Goal: Task Accomplishment & Management: Complete application form

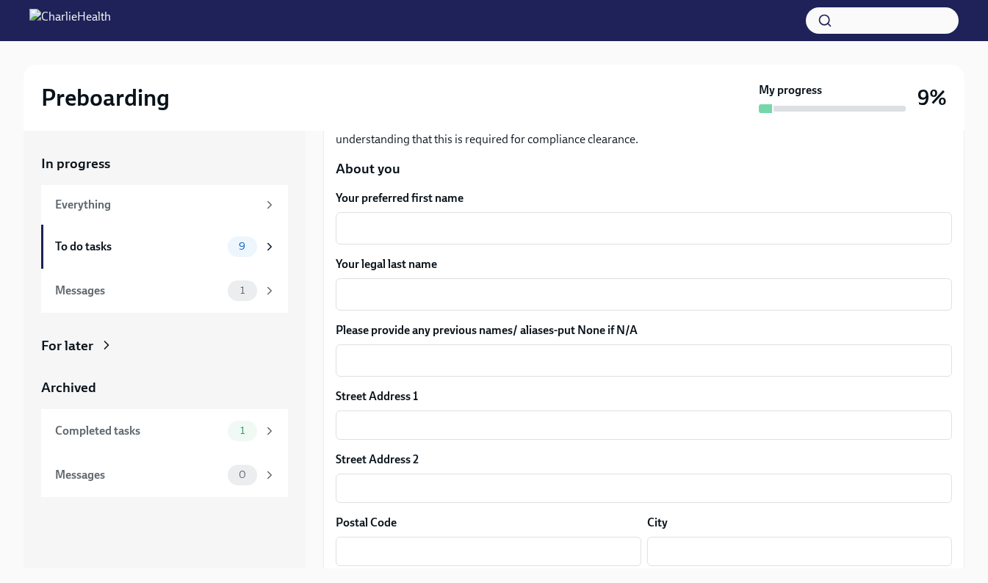
scroll to position [176, 0]
click at [538, 293] on textarea "Your legal last name" at bounding box center [644, 294] width 599 height 18
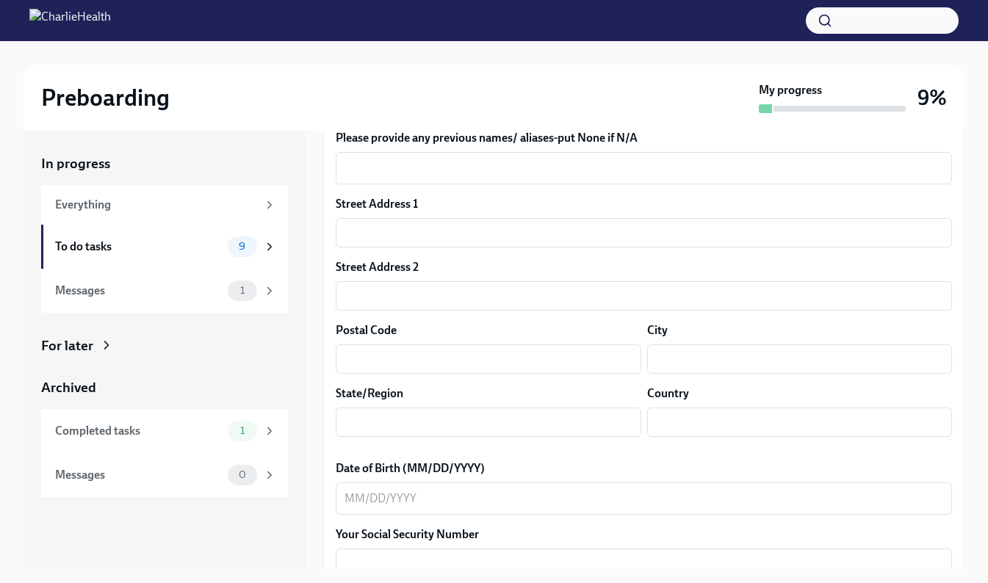
scroll to position [387, 0]
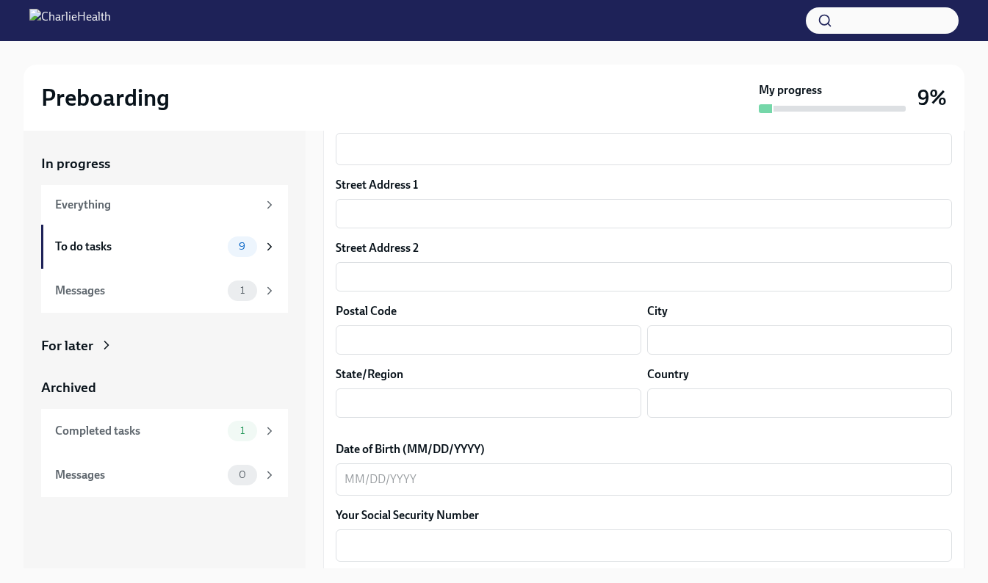
type textarea "[PERSON_NAME]"
click at [594, 215] on input "text" at bounding box center [644, 213] width 617 height 29
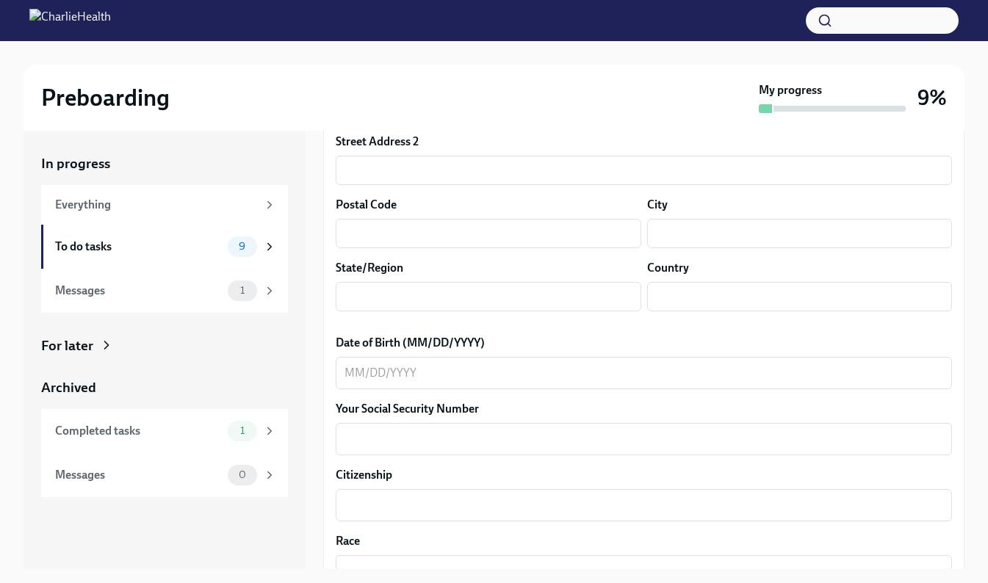
scroll to position [493, 0]
type input "[STREET_ADDRESS]"
click at [536, 168] on input "text" at bounding box center [644, 170] width 617 height 29
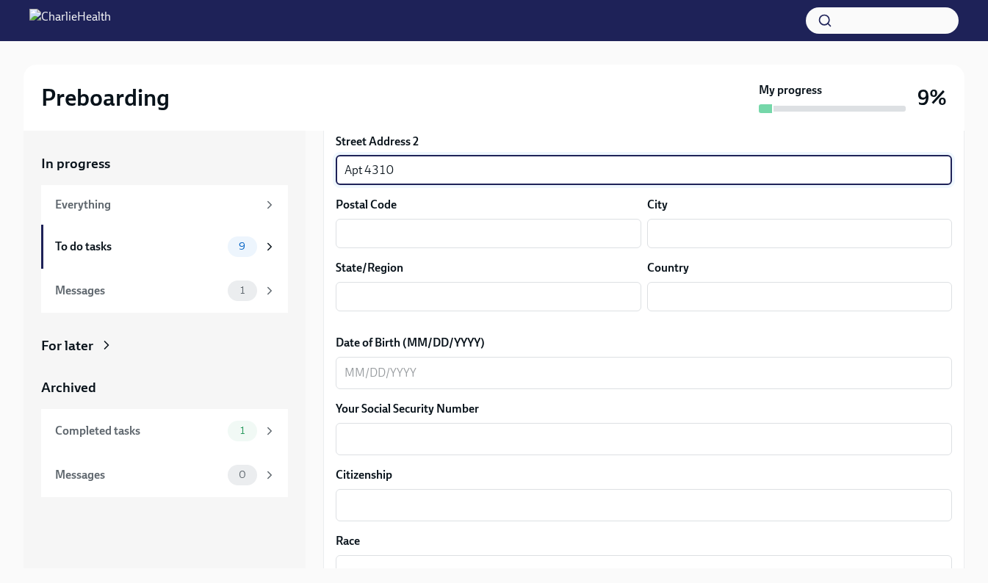
type input "Apt 4310"
click at [542, 231] on input "text" at bounding box center [489, 233] width 306 height 29
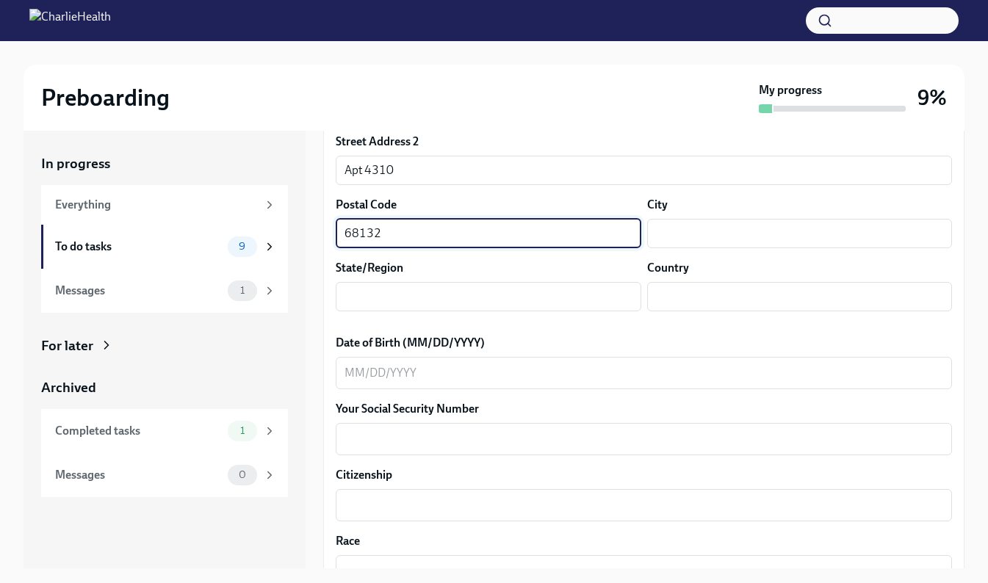
type input "68132"
click at [736, 229] on input "text" at bounding box center [800, 233] width 306 height 29
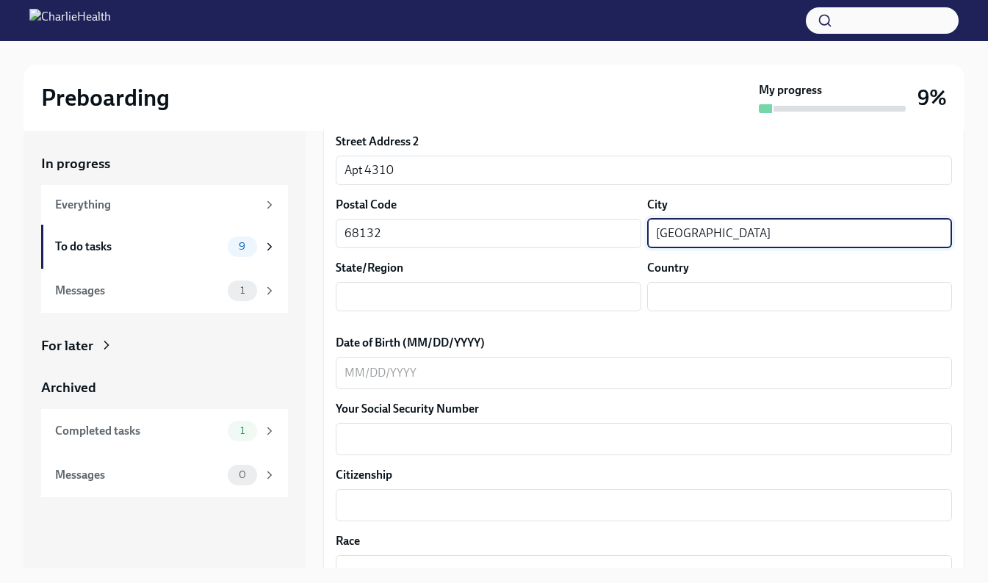
type input "[GEOGRAPHIC_DATA]"
click at [439, 299] on input "text" at bounding box center [489, 296] width 306 height 29
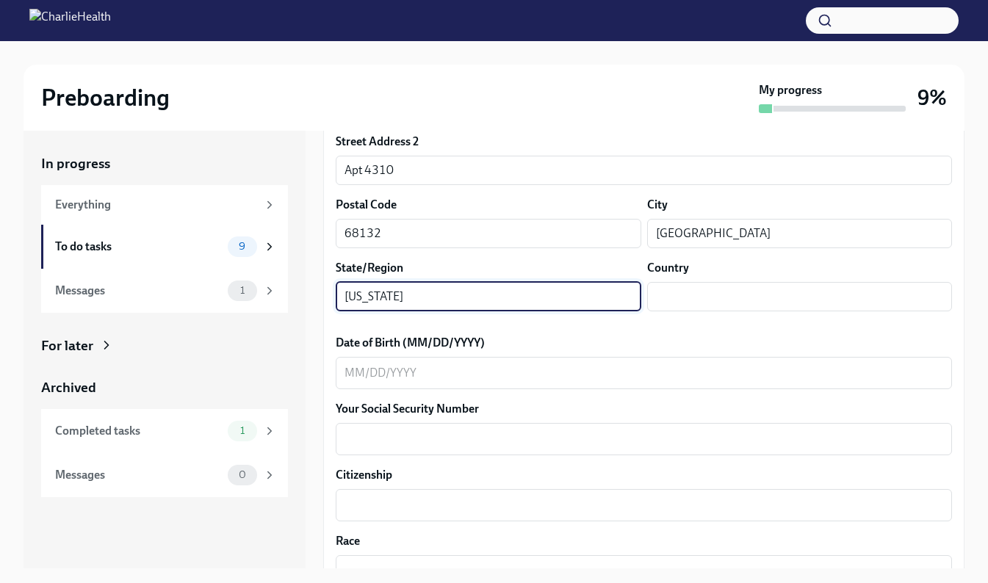
type input "[US_STATE]"
click at [740, 295] on input "text" at bounding box center [800, 296] width 306 height 29
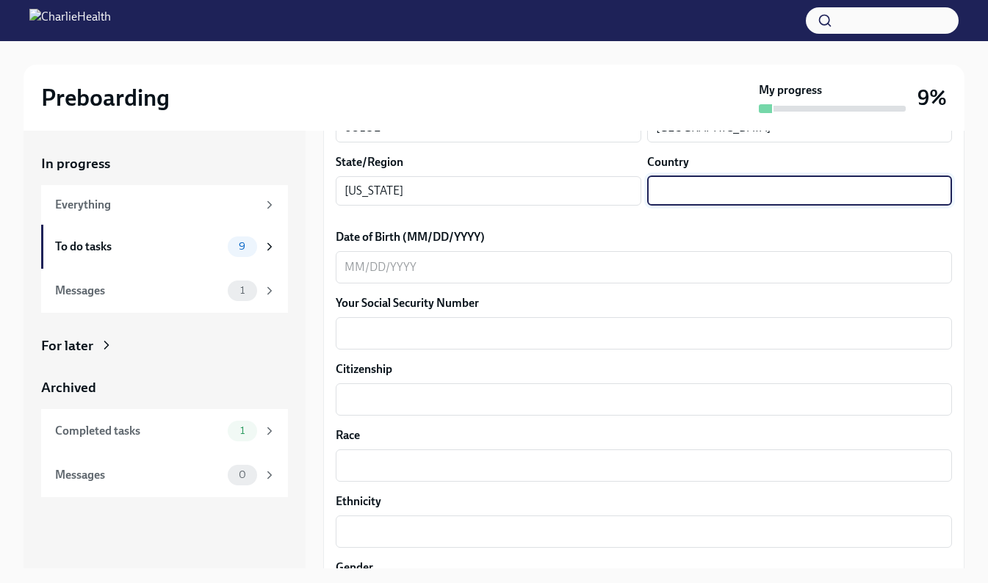
scroll to position [604, 0]
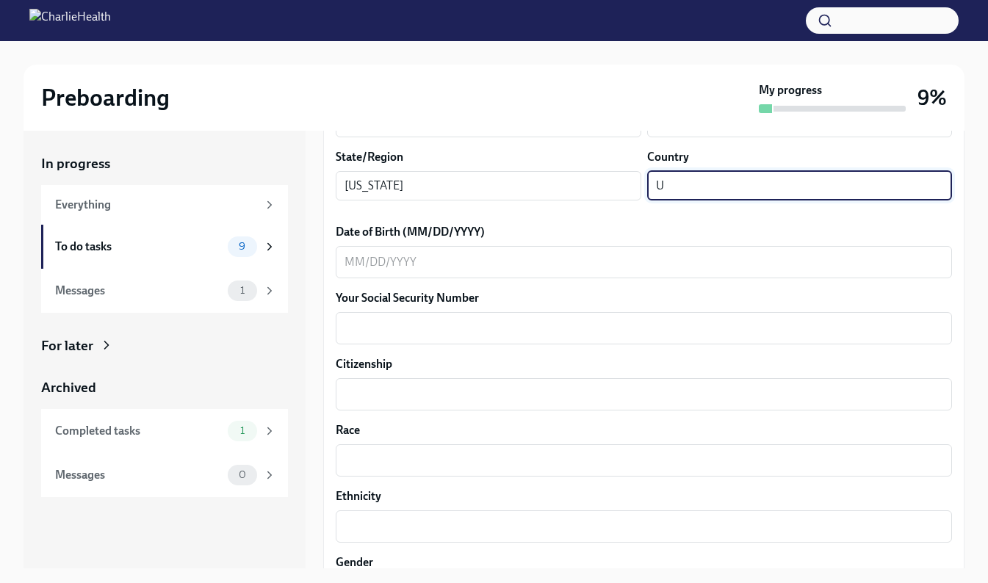
type input "US"
click at [645, 261] on textarea "Date of Birth (MM/DD/YYYY)" at bounding box center [644, 263] width 599 height 18
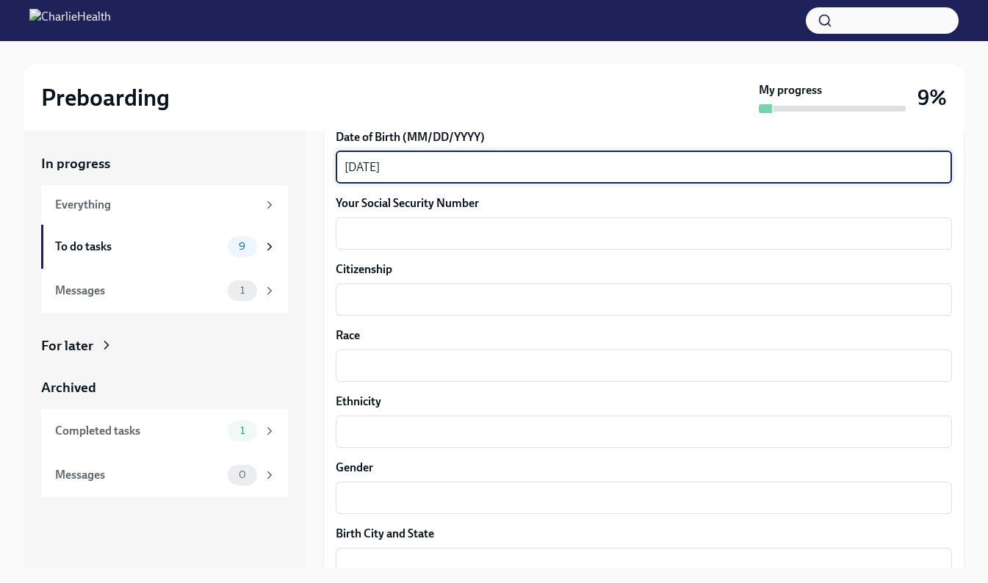
scroll to position [709, 0]
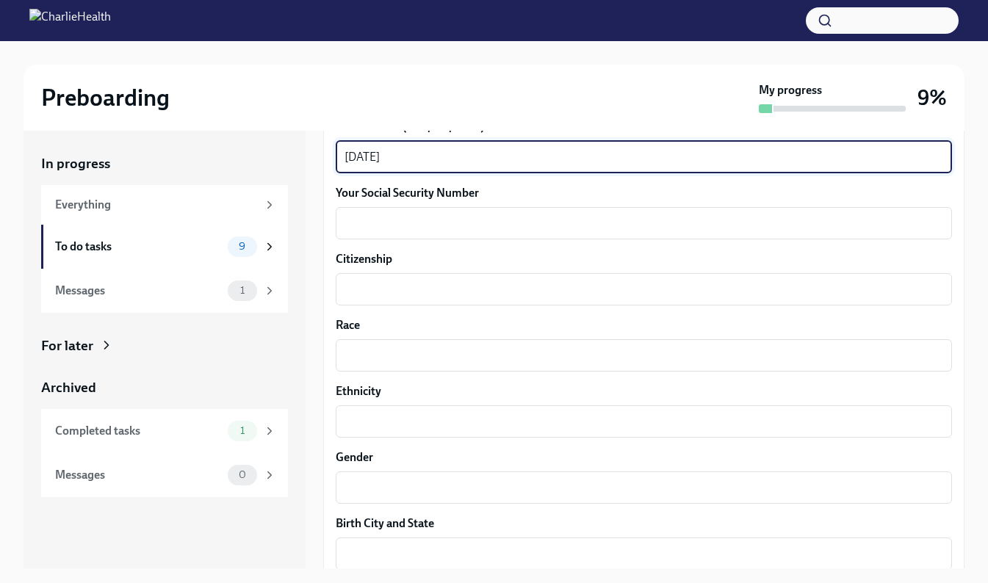
type textarea "[DATE]"
click at [551, 218] on textarea "Your Social Security Number" at bounding box center [644, 224] width 599 height 18
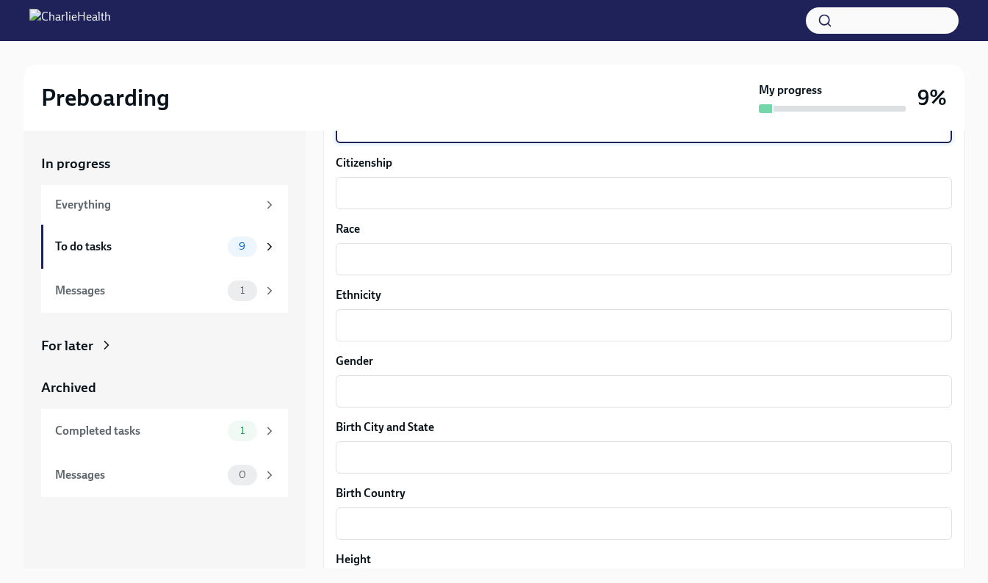
scroll to position [810, 0]
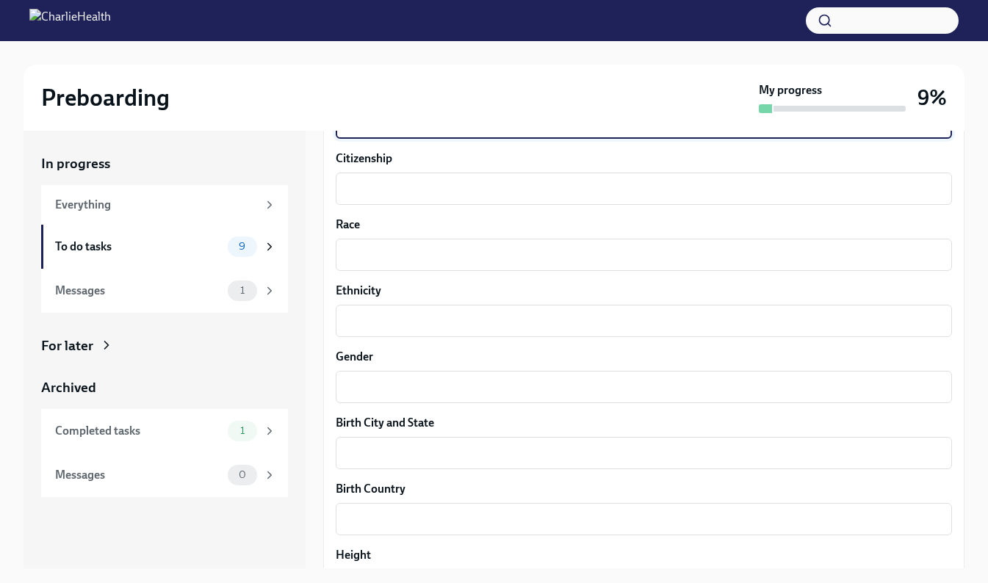
type textarea "505413496"
click at [615, 193] on textarea "Citizenship" at bounding box center [644, 189] width 599 height 18
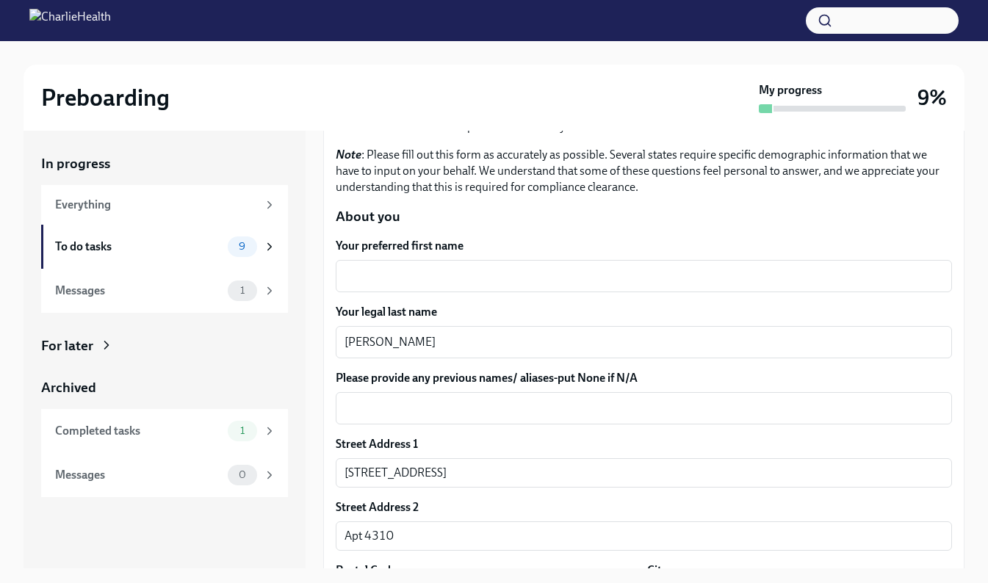
scroll to position [126, 0]
type textarea "citizen"
click at [691, 409] on textarea "Please provide any previous names/ aliases-put None if N/A" at bounding box center [644, 409] width 599 height 18
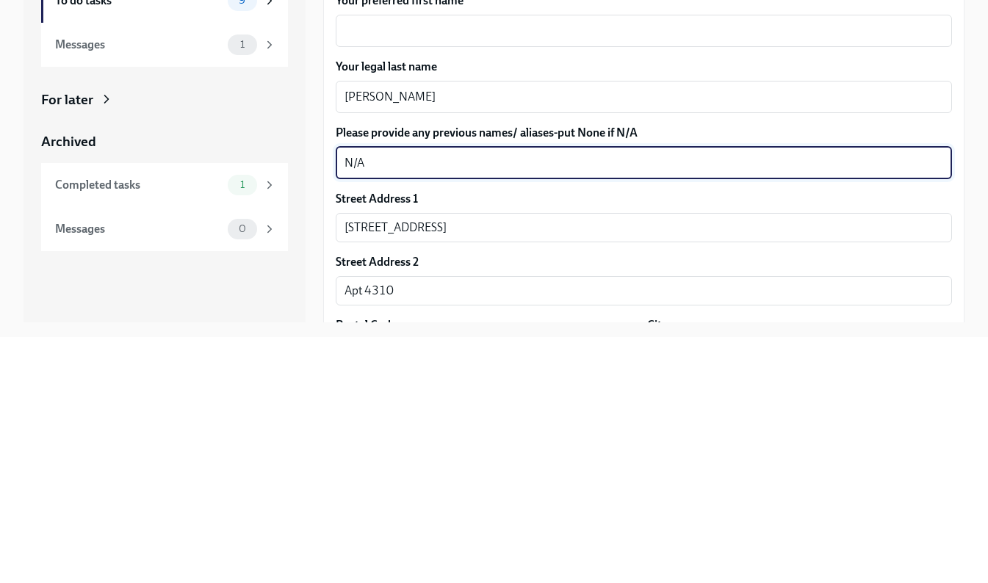
type textarea "N/A"
click at [472, 284] on textarea "Your preferred first name" at bounding box center [644, 277] width 599 height 18
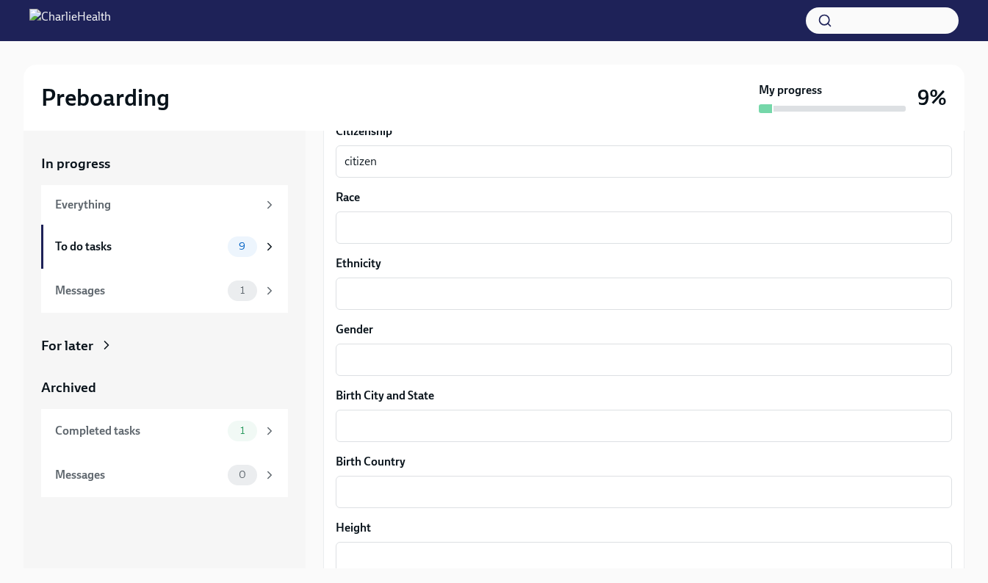
scroll to position [833, 0]
type textarea "[PERSON_NAME]"
click at [577, 240] on textarea "Race" at bounding box center [644, 232] width 599 height 18
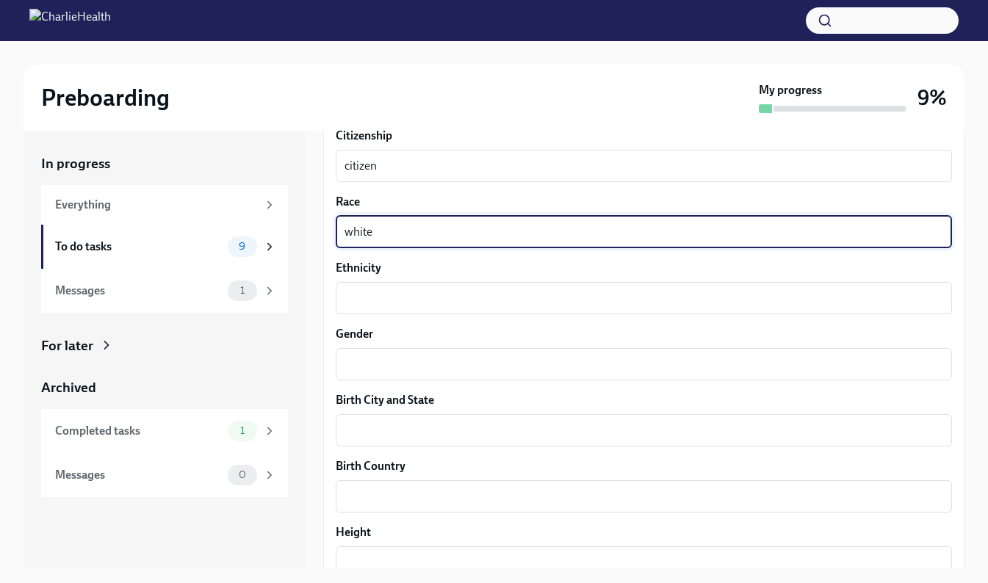
type textarea "white"
click at [403, 292] on textarea "Ethnicity" at bounding box center [644, 299] width 599 height 18
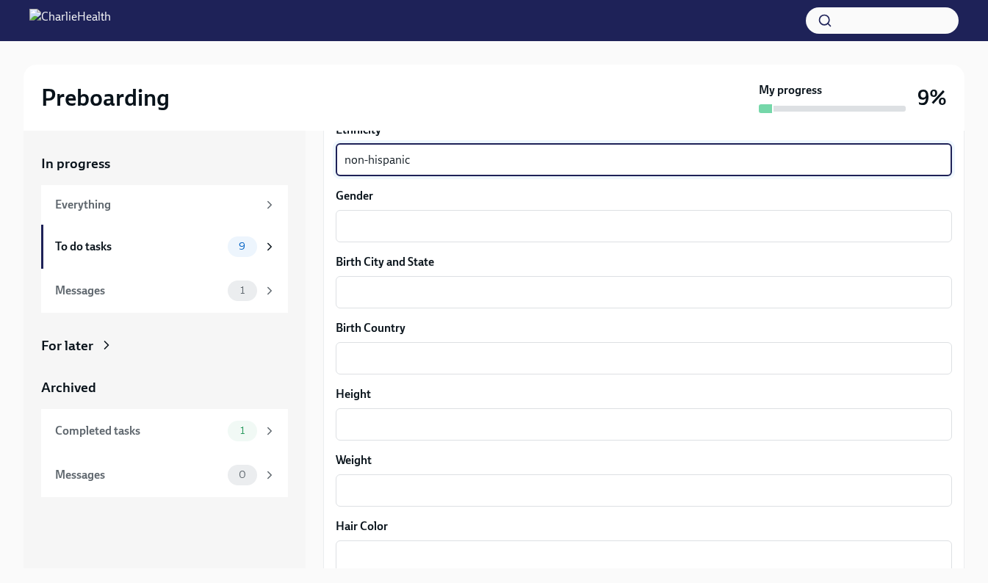
scroll to position [974, 0]
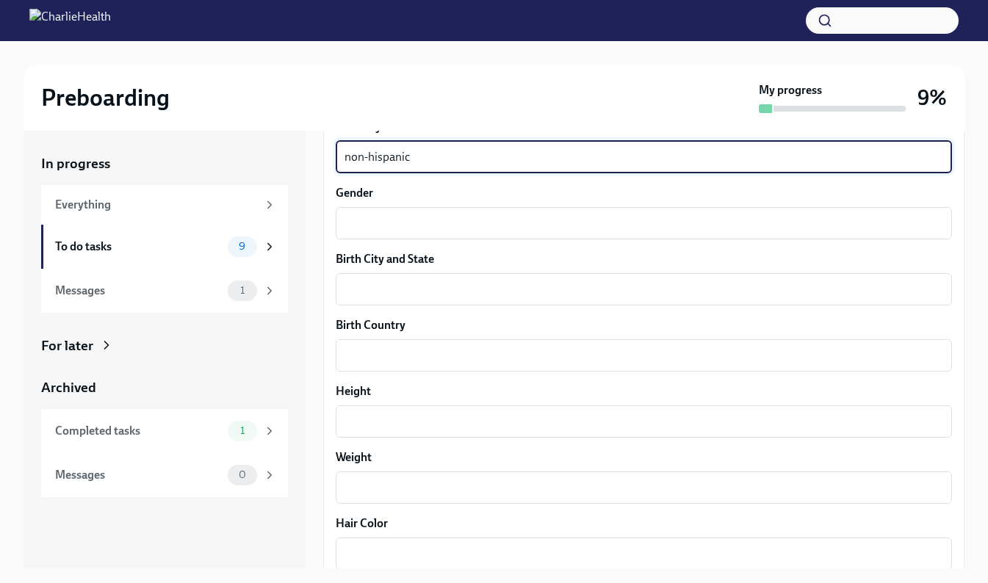
type textarea "non-hispanic"
click at [487, 216] on textarea "Gender" at bounding box center [644, 224] width 599 height 18
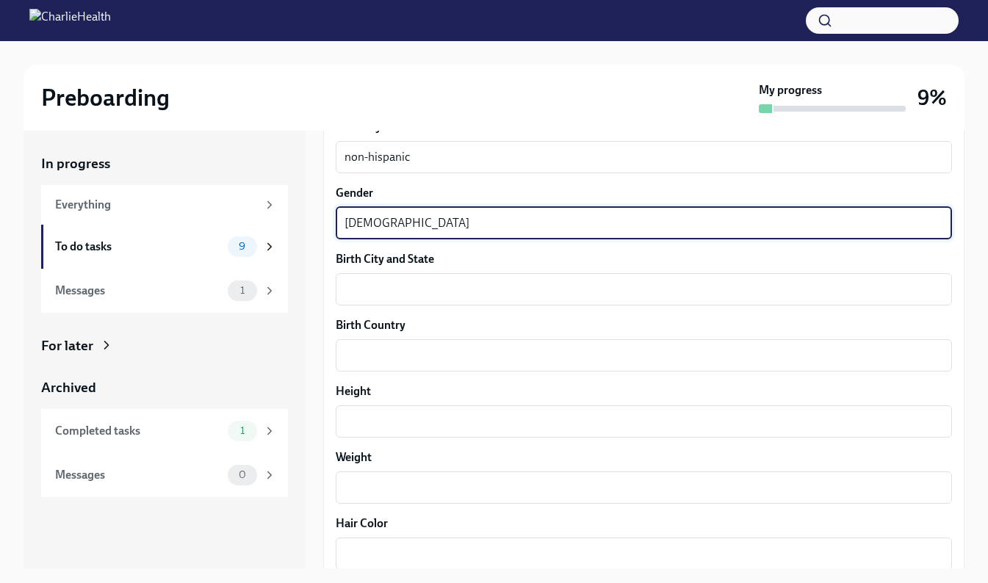
type textarea "[DEMOGRAPHIC_DATA]"
click at [517, 295] on textarea "Birth City and State" at bounding box center [644, 290] width 599 height 18
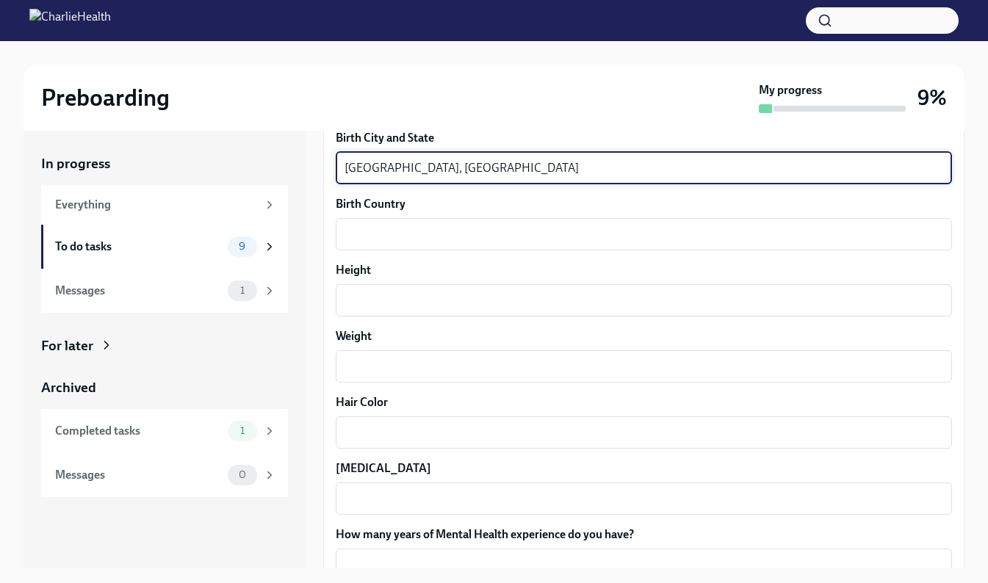
scroll to position [1097, 0]
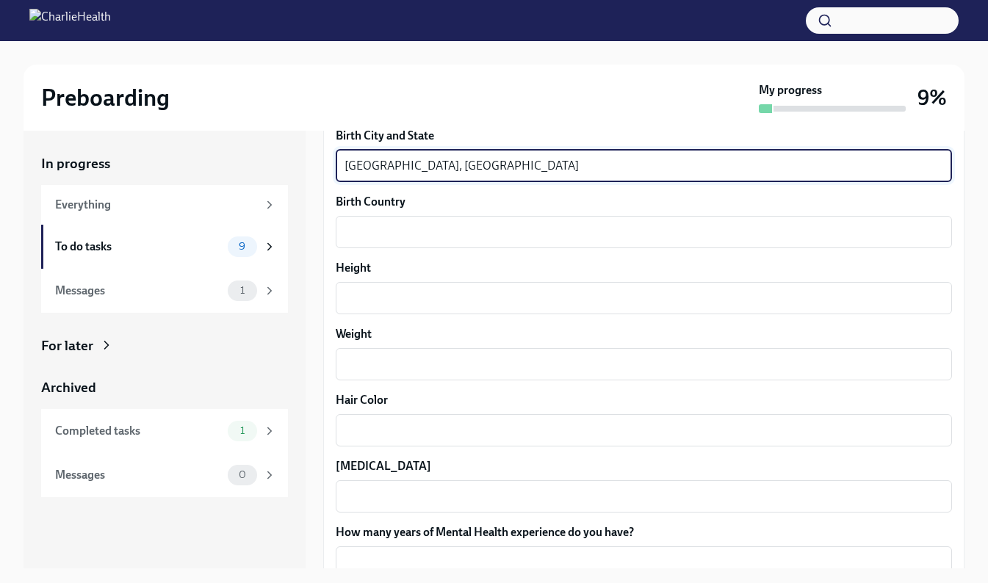
type textarea "[GEOGRAPHIC_DATA], [GEOGRAPHIC_DATA]"
click at [475, 234] on textarea "Birth Country" at bounding box center [644, 232] width 599 height 18
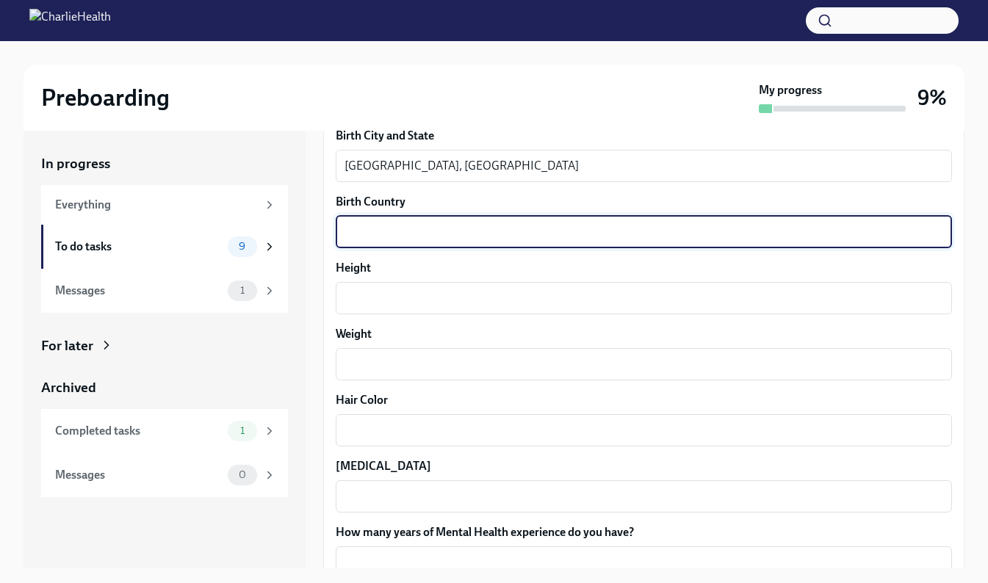
type textarea "u"
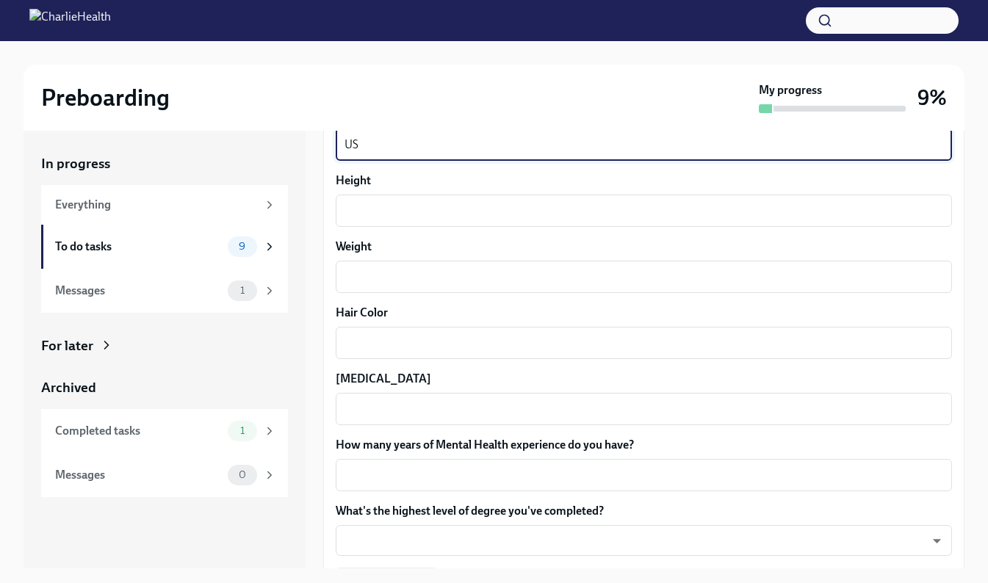
scroll to position [1208, 0]
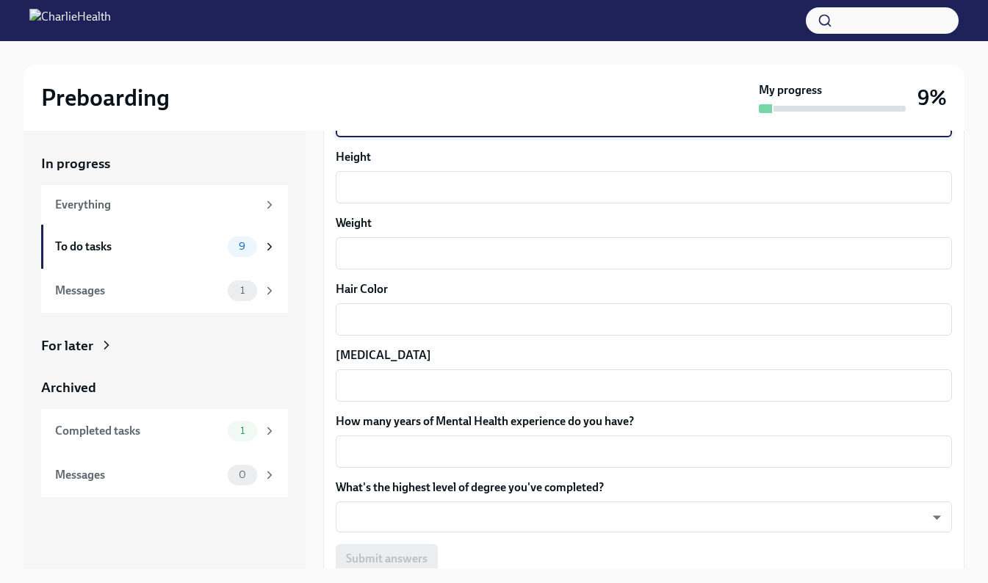
type textarea "US"
click at [472, 191] on textarea "Height" at bounding box center [644, 188] width 599 height 18
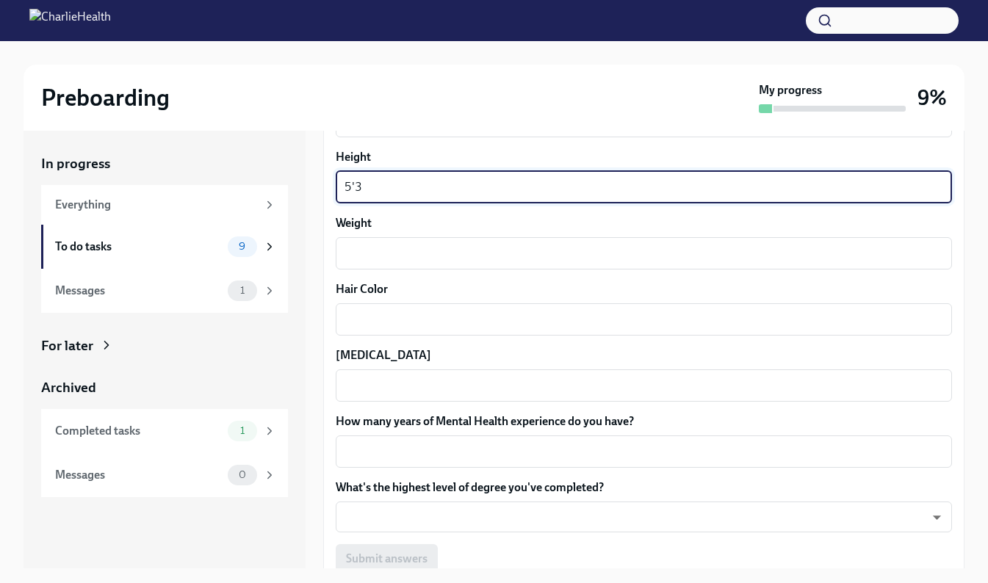
type textarea "5'3"
click at [669, 252] on textarea "Weight" at bounding box center [644, 254] width 599 height 18
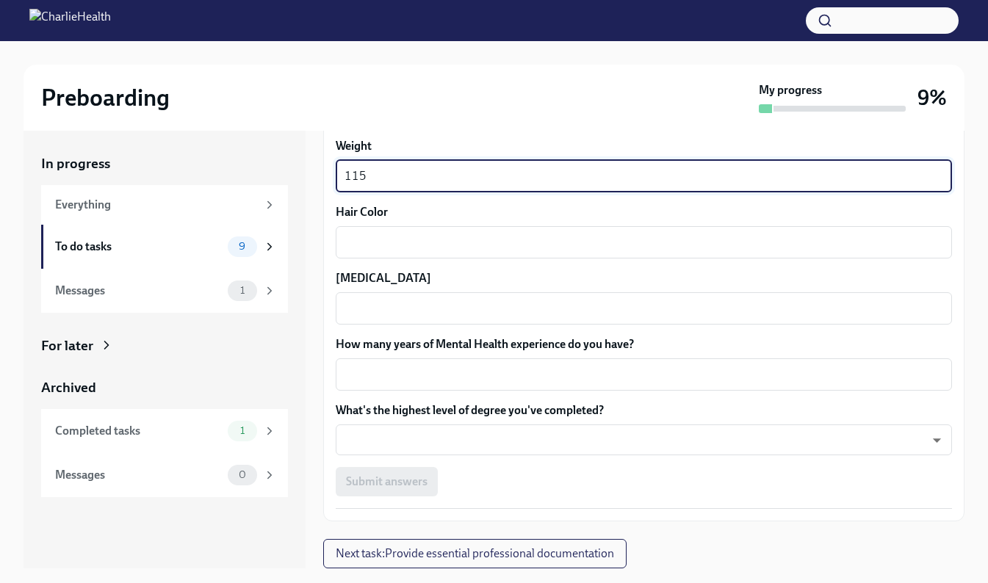
scroll to position [1284, 0]
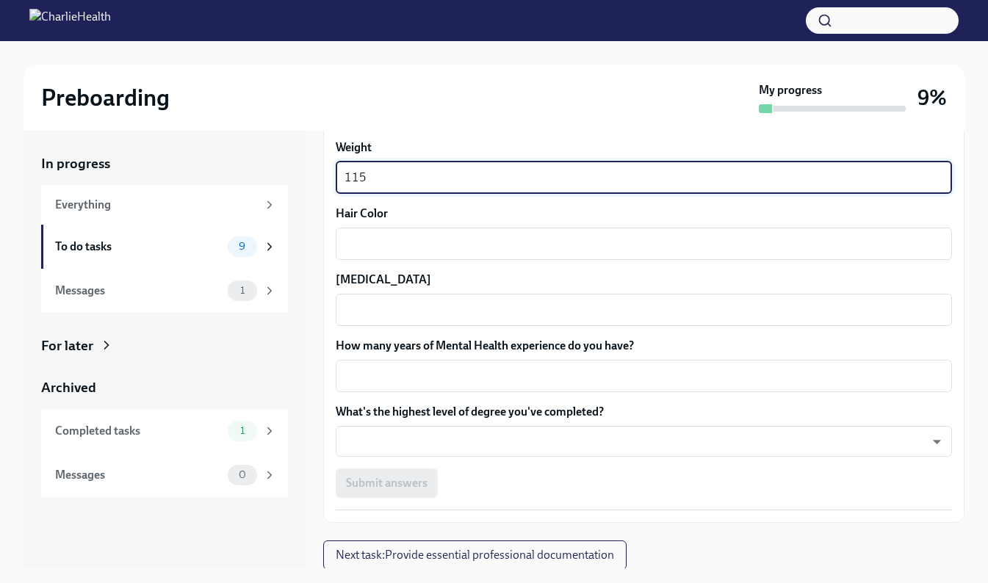
type textarea "115"
click at [525, 248] on textarea "Hair Color" at bounding box center [644, 244] width 599 height 18
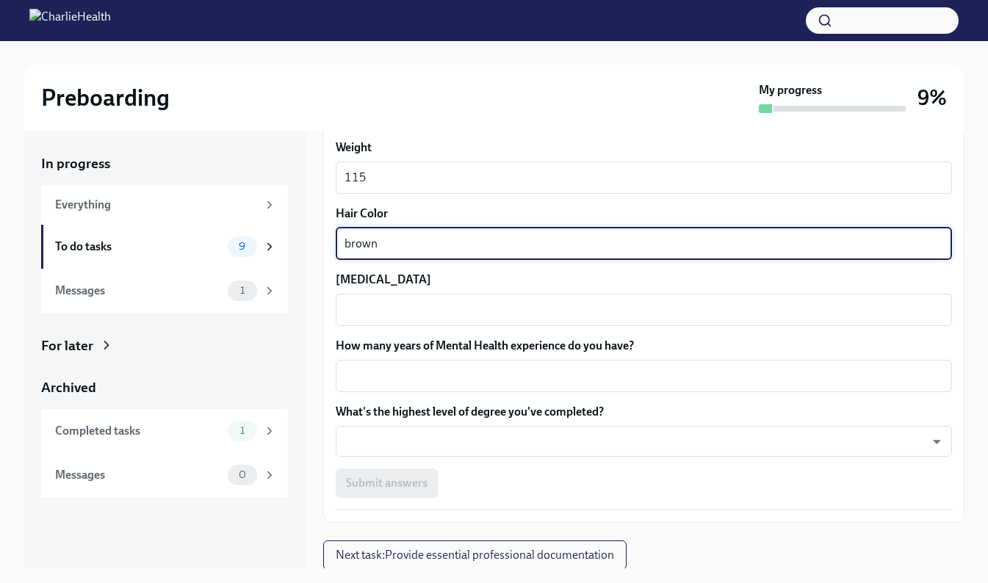
type textarea "brown"
click at [538, 303] on textarea "[MEDICAL_DATA]" at bounding box center [644, 310] width 599 height 18
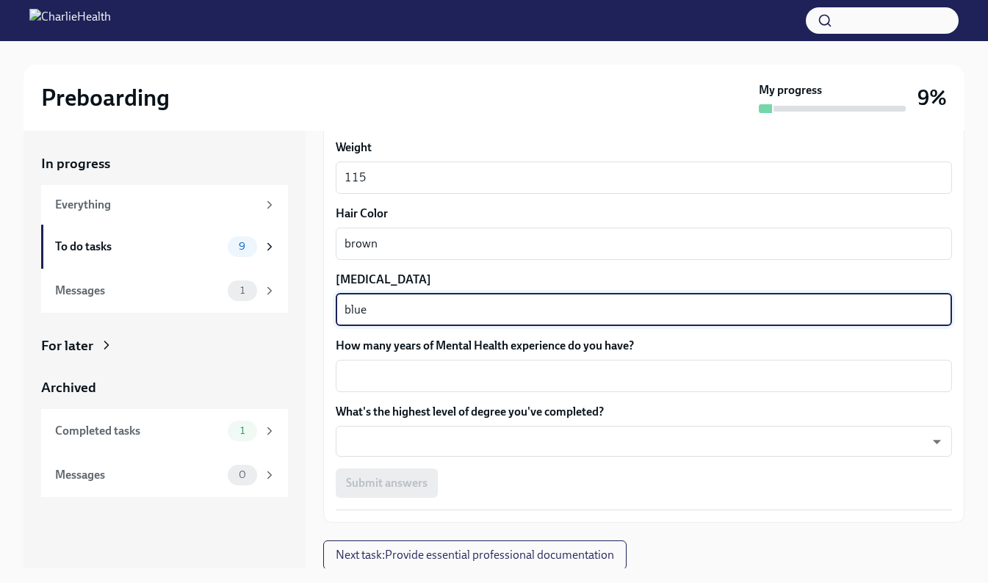
scroll to position [1285, 0]
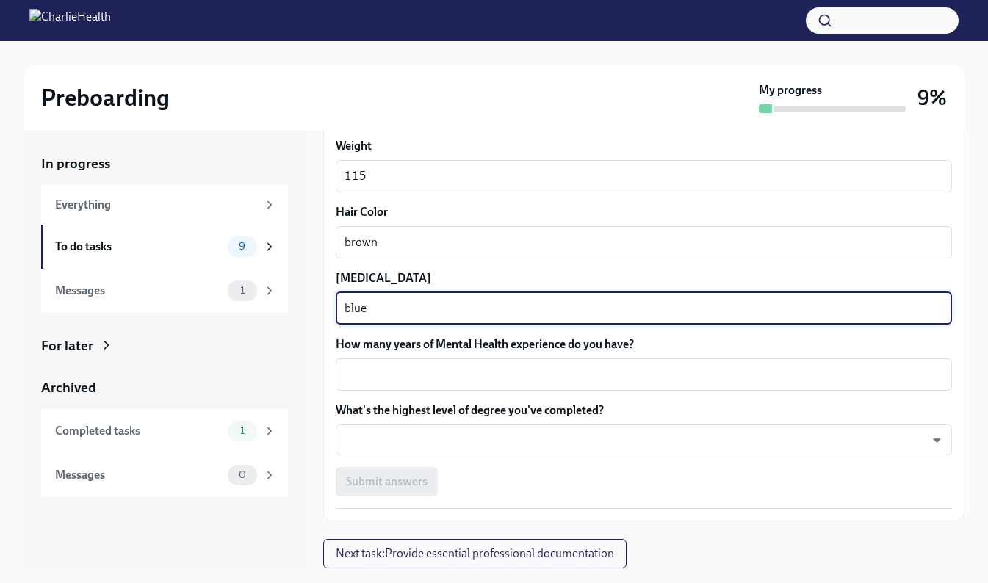
type textarea "blue"
click at [749, 375] on textarea "How many years of Mental Health experience do you have?" at bounding box center [644, 375] width 599 height 18
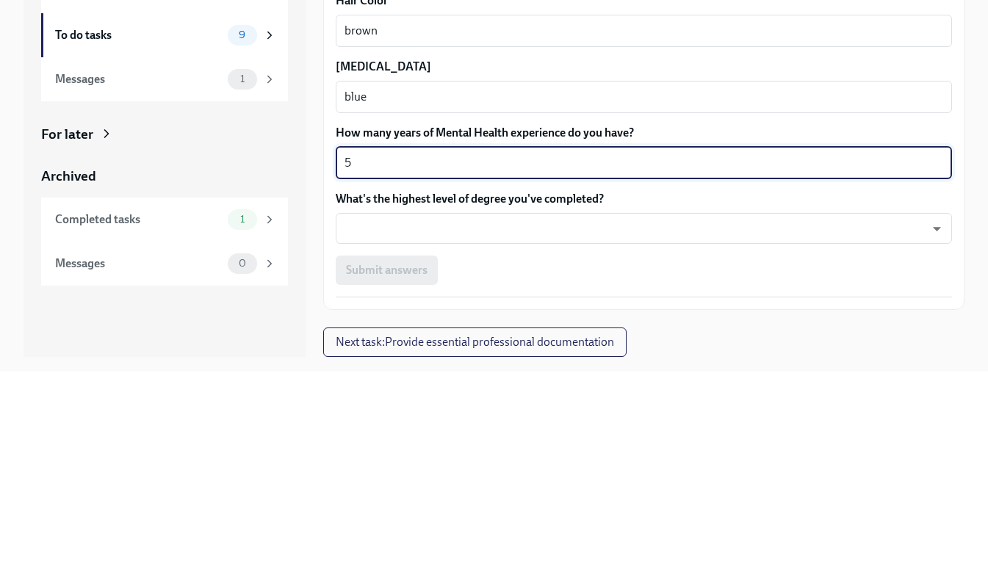
type textarea "5"
click at [689, 426] on body "Preboarding My progress 9% In progress Everything To do tasks 9 Messages 1 For …" at bounding box center [494, 305] width 988 height 610
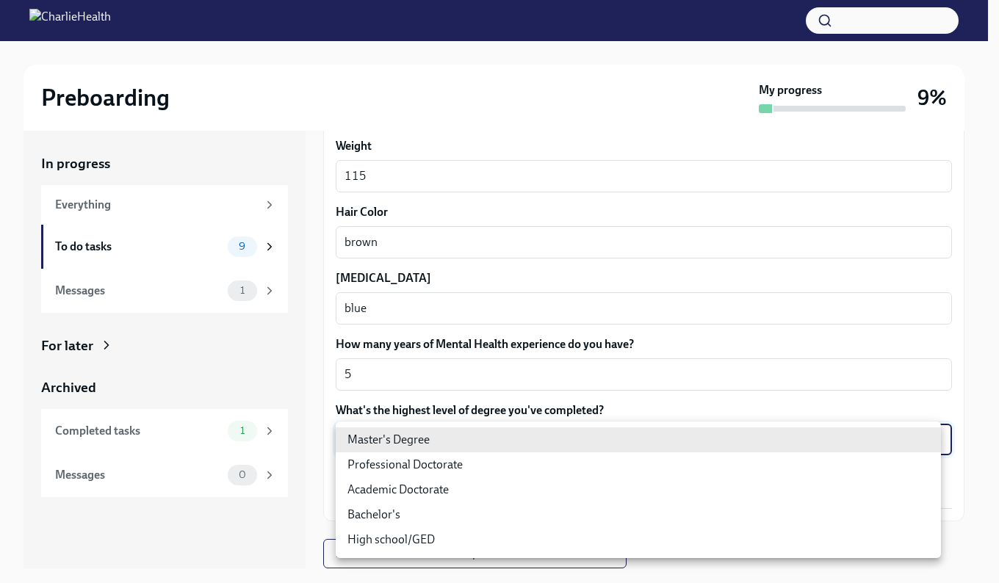
click at [503, 443] on li "Master's Degree" at bounding box center [638, 440] width 605 height 25
type input "2vBr-ghkD"
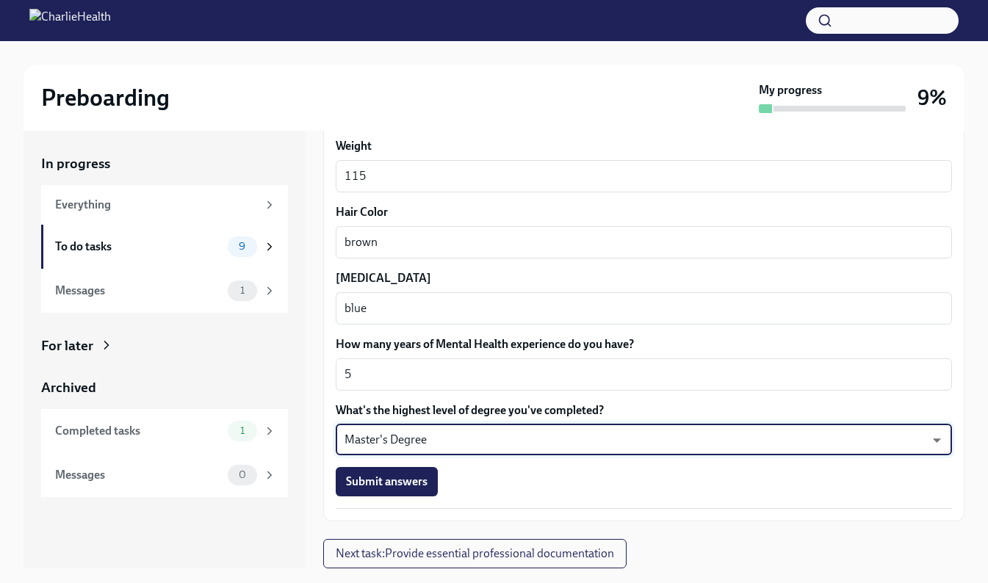
click at [410, 477] on span "Submit answers" at bounding box center [387, 482] width 82 height 15
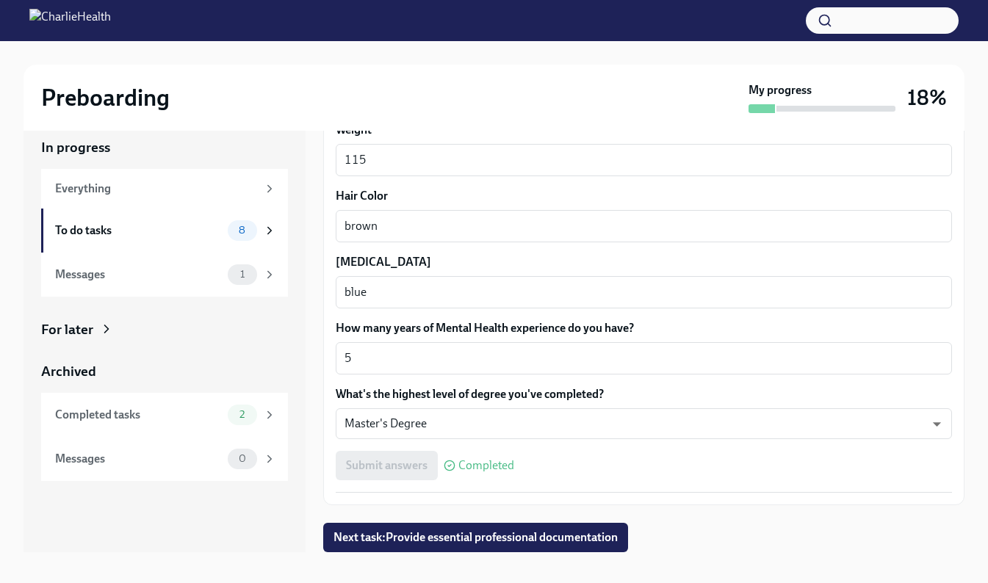
scroll to position [26, 0]
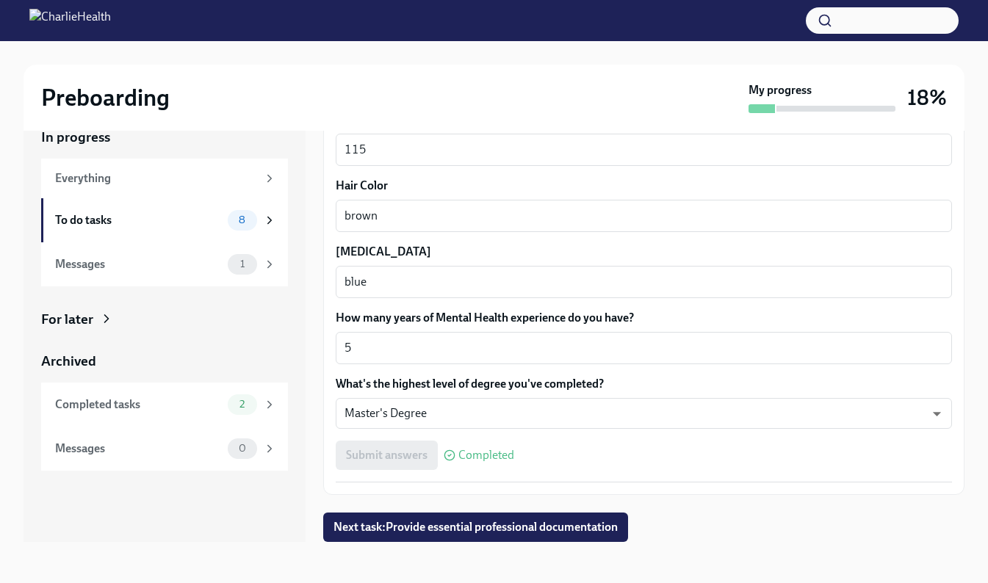
click at [546, 528] on span "Next task : Provide essential professional documentation" at bounding box center [476, 527] width 284 height 15
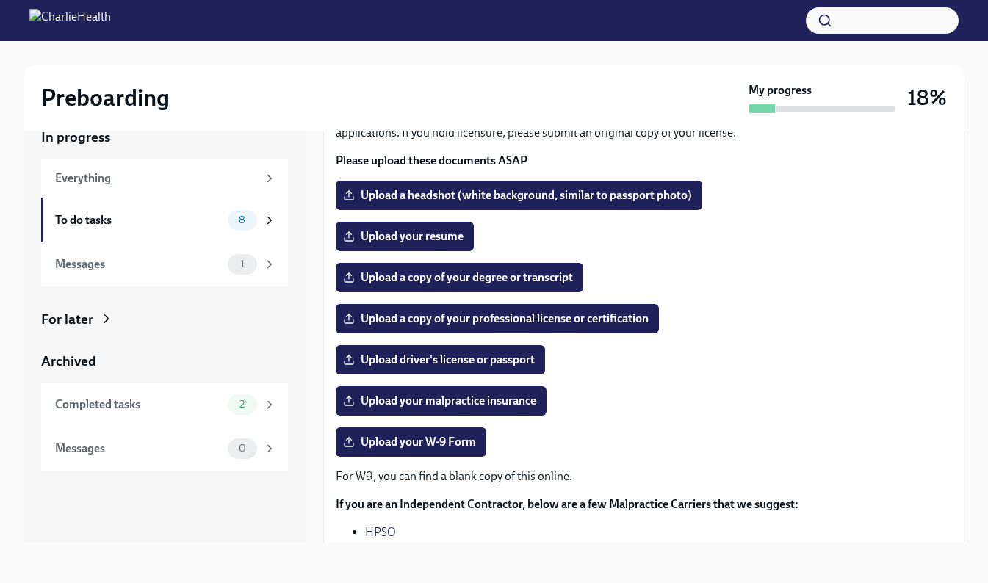
scroll to position [96, 0]
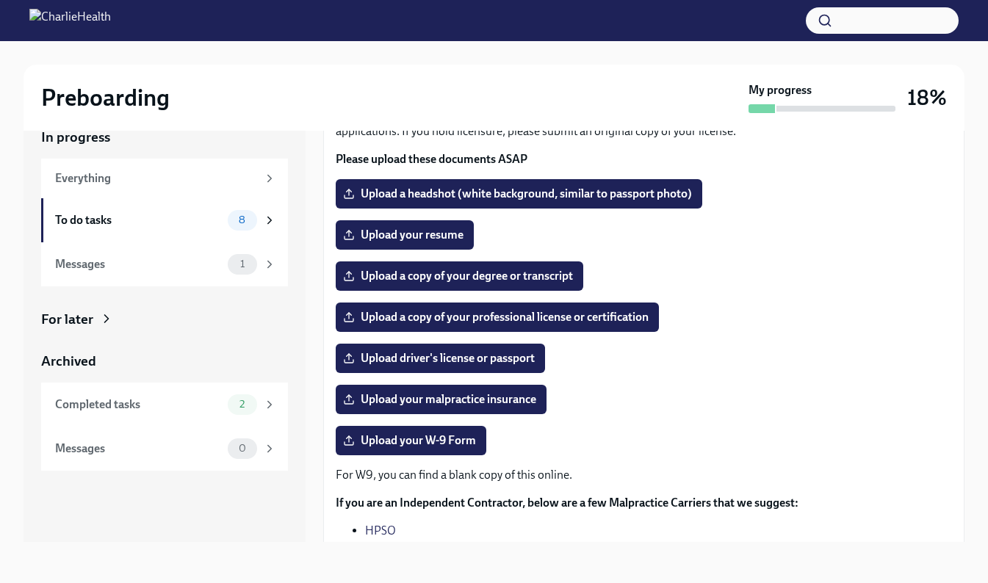
click at [532, 273] on span "Upload a copy of your degree or transcript" at bounding box center [459, 276] width 227 height 15
click at [0, 0] on input "Upload a copy of your degree or transcript" at bounding box center [0, 0] width 0 height 0
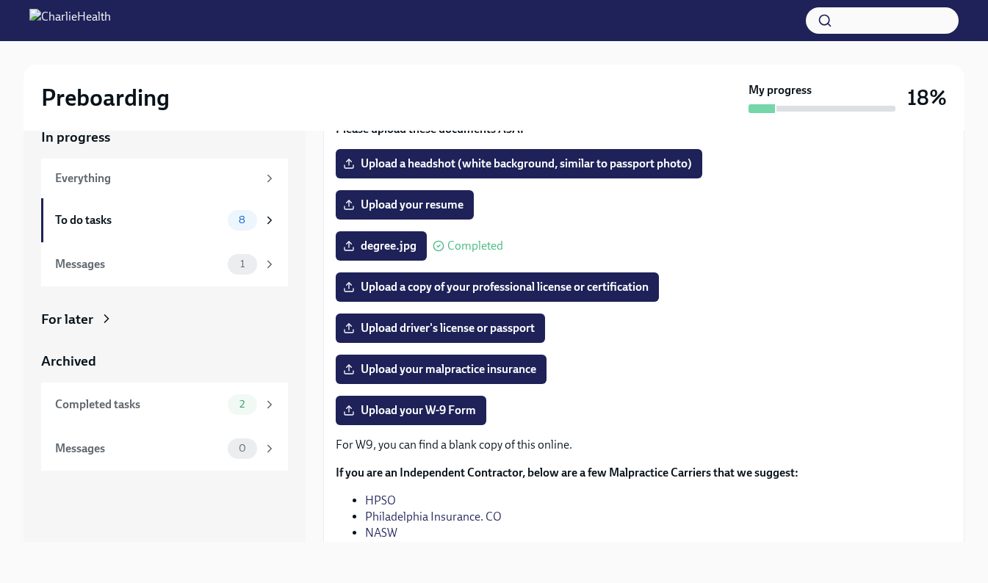
scroll to position [128, 0]
